Goal: Task Accomplishment & Management: Manage account settings

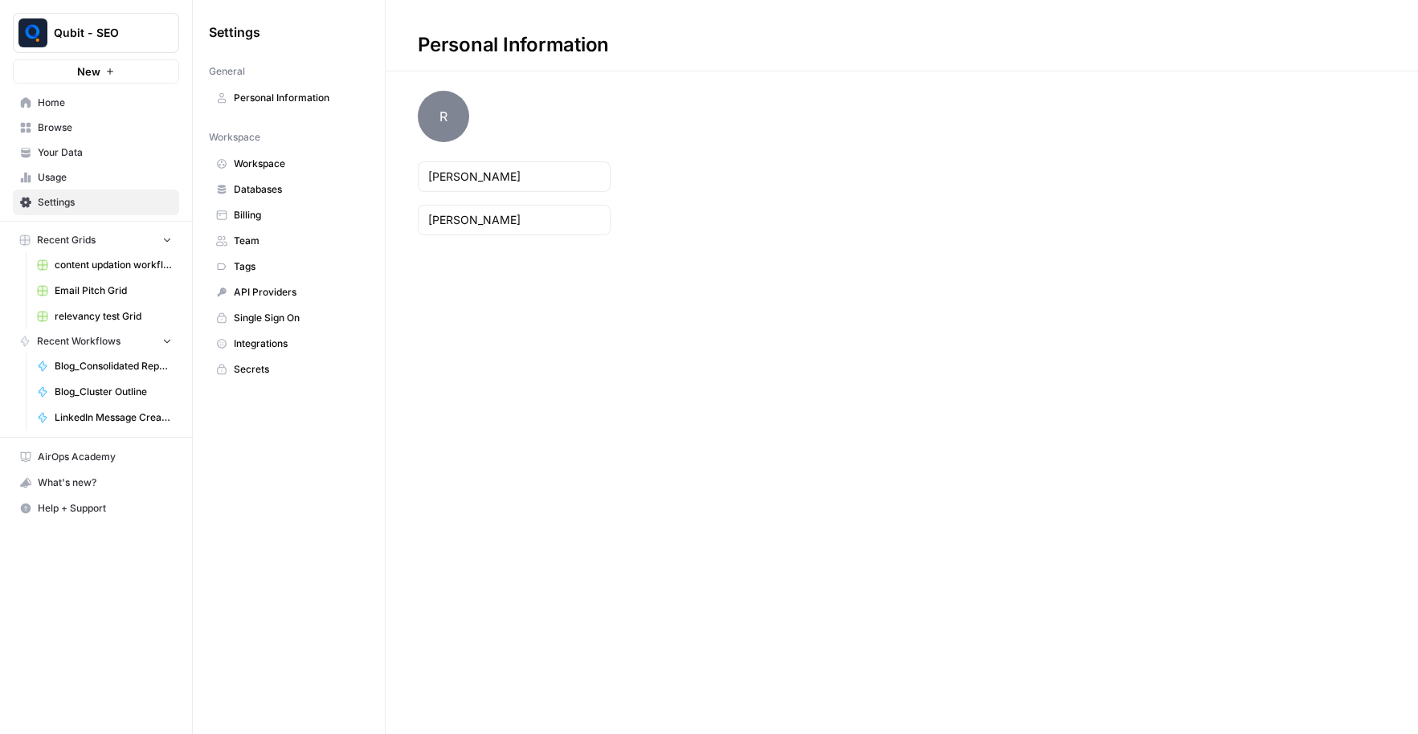
click at [271, 215] on span "Billing" at bounding box center [298, 215] width 128 height 14
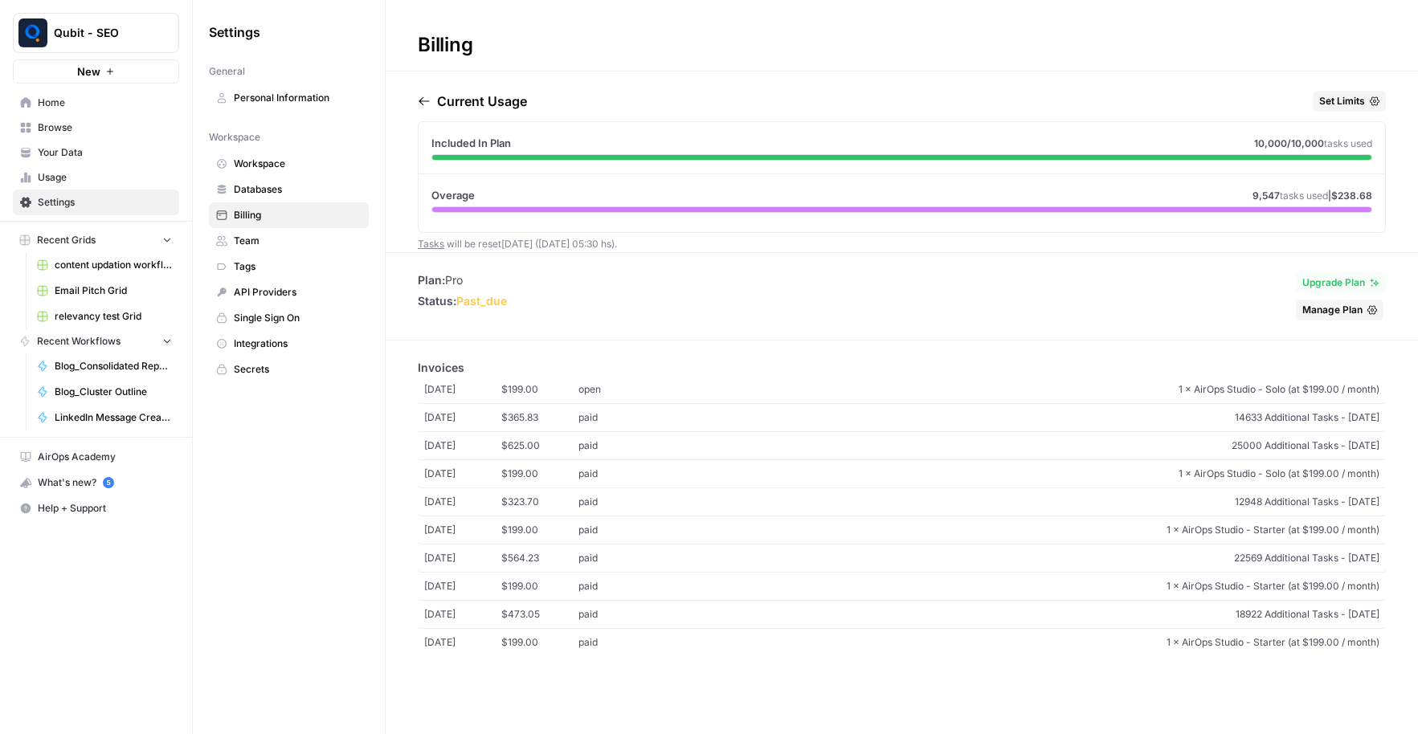
click at [1071, 388] on span "1 × AirOps Studio - Solo (at $199.00 / month)" at bounding box center [1018, 389] width 724 height 14
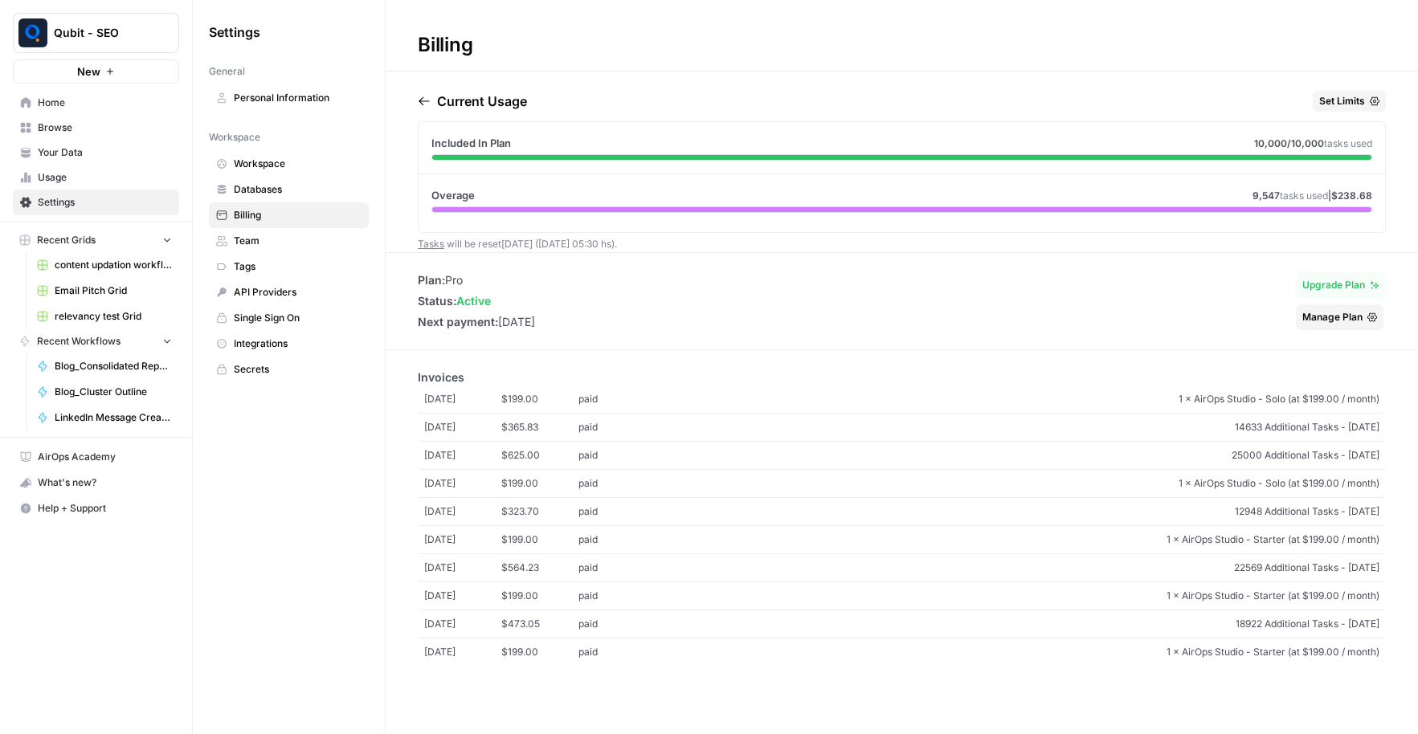
click at [1350, 312] on span "Manage Plan" at bounding box center [1332, 317] width 60 height 14
